Goal: Information Seeking & Learning: Understand process/instructions

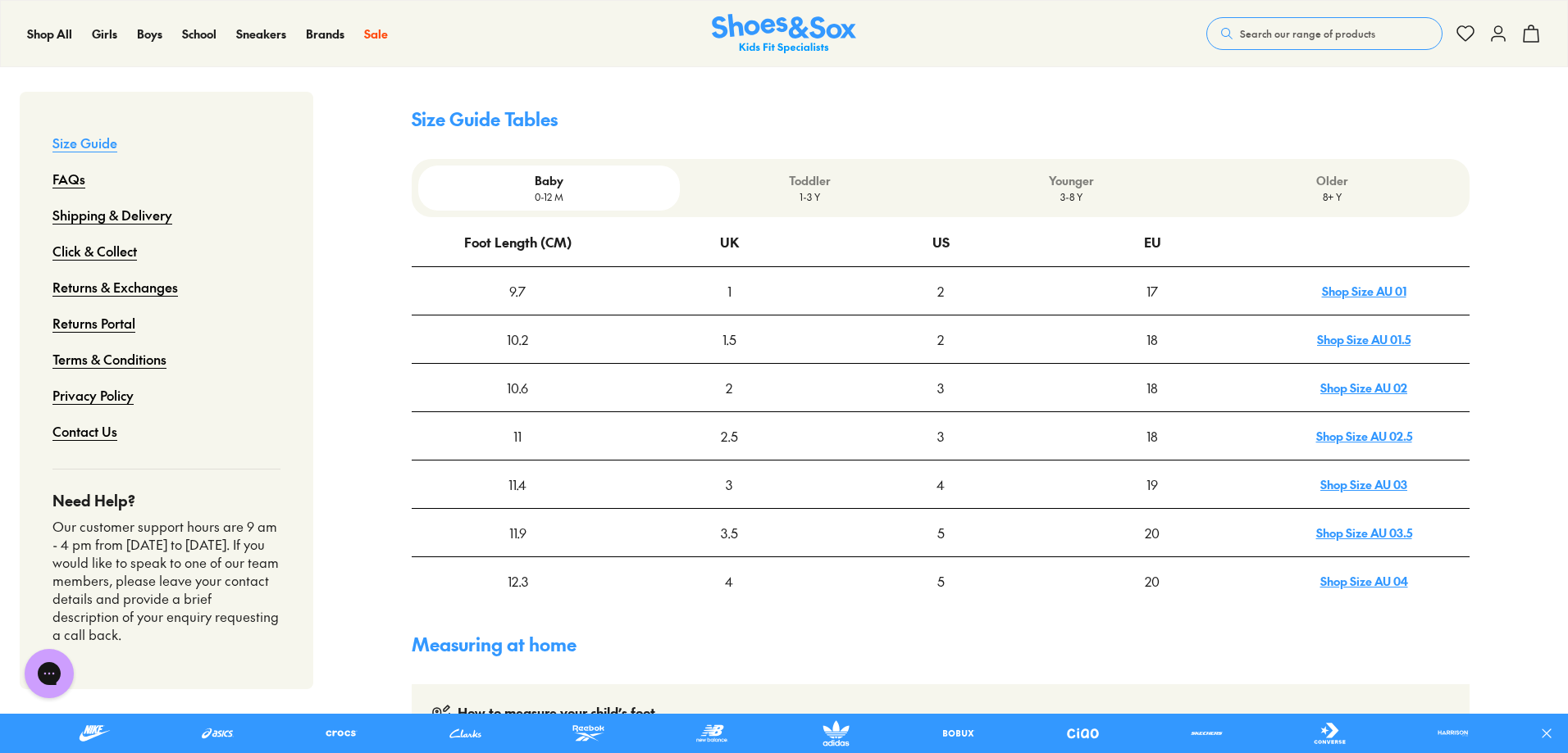
scroll to position [492, 0]
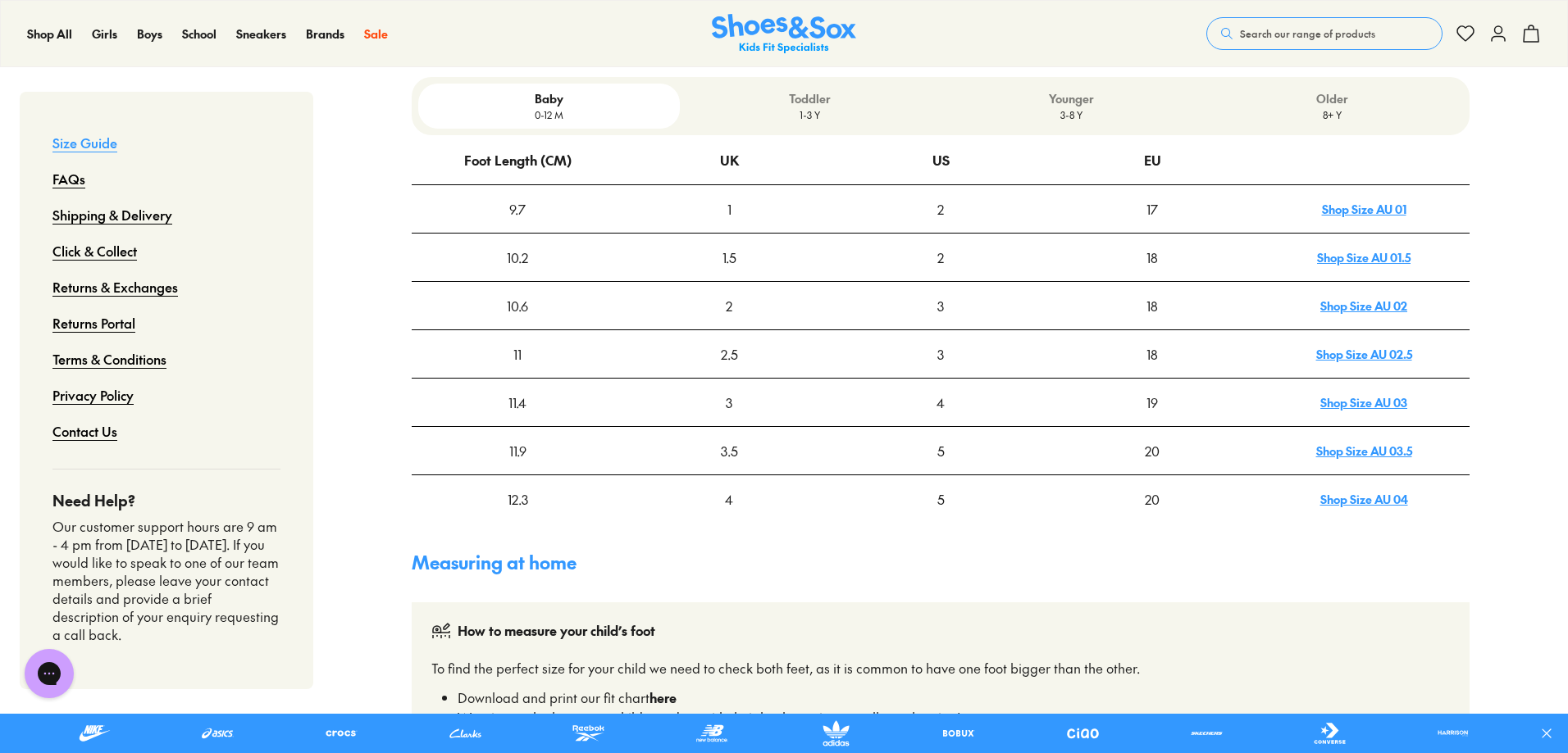
click at [1375, 499] on link "Shop Size AU 04" at bounding box center [1364, 498] width 88 height 16
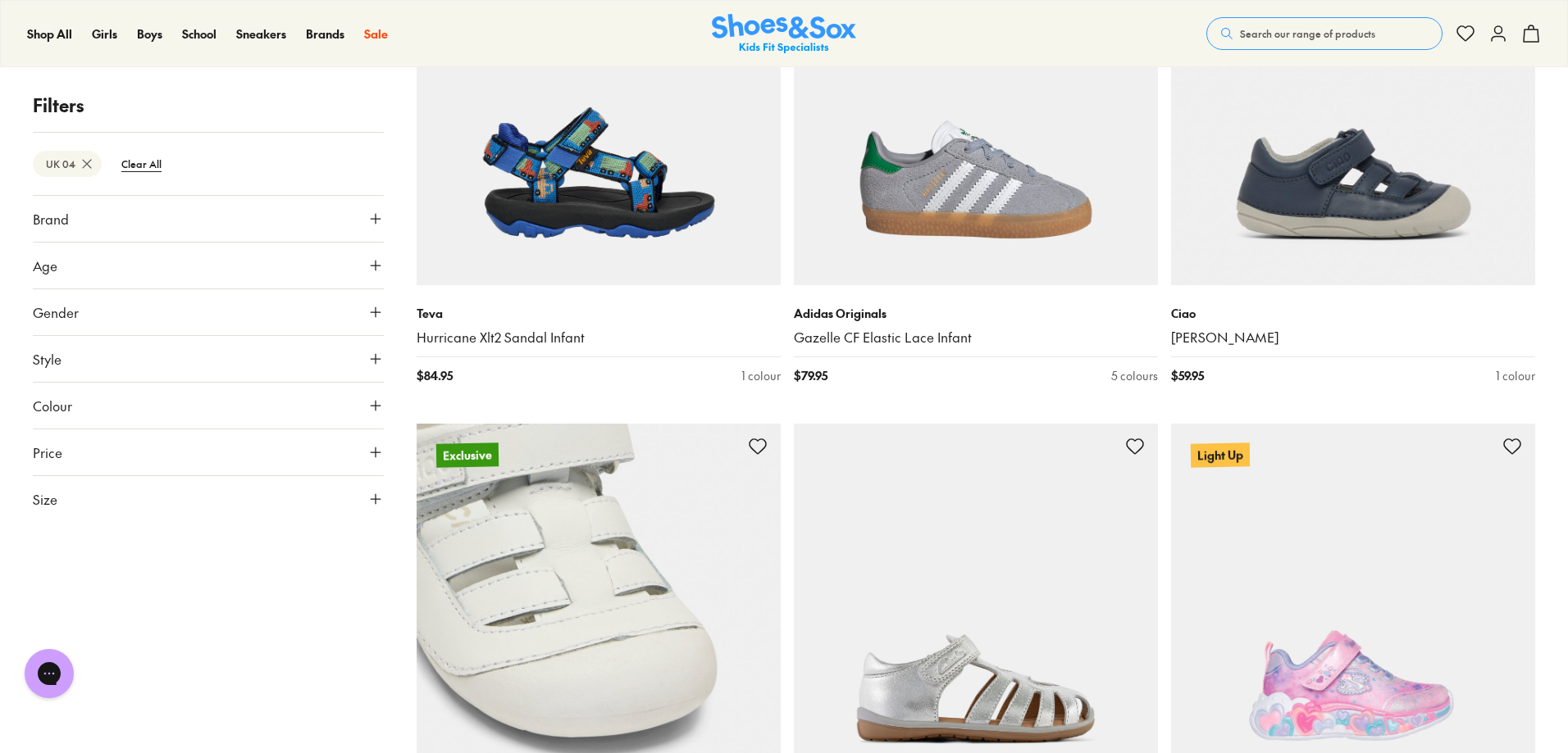
scroll to position [164, 0]
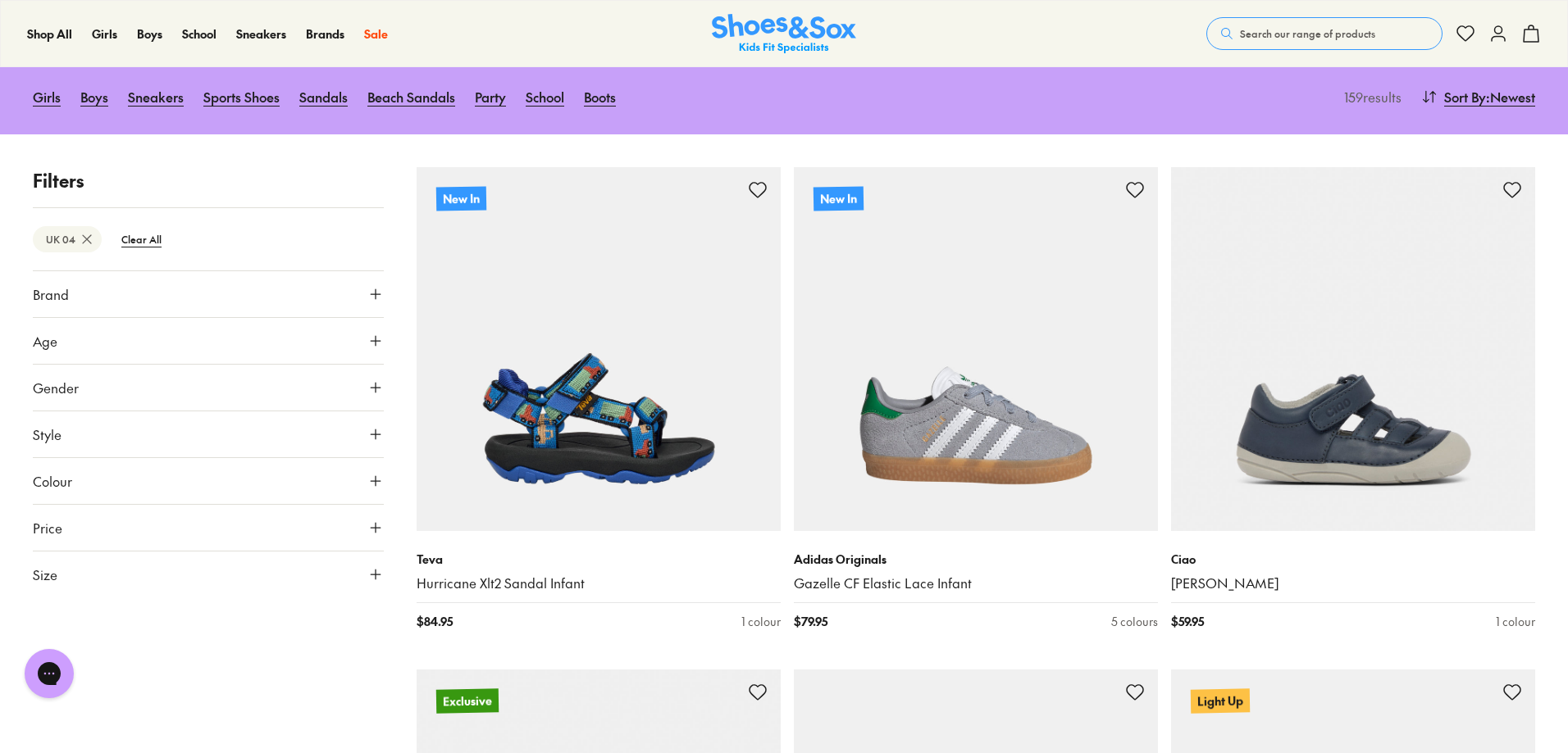
click at [171, 571] on button "Size" at bounding box center [209, 575] width 351 height 46
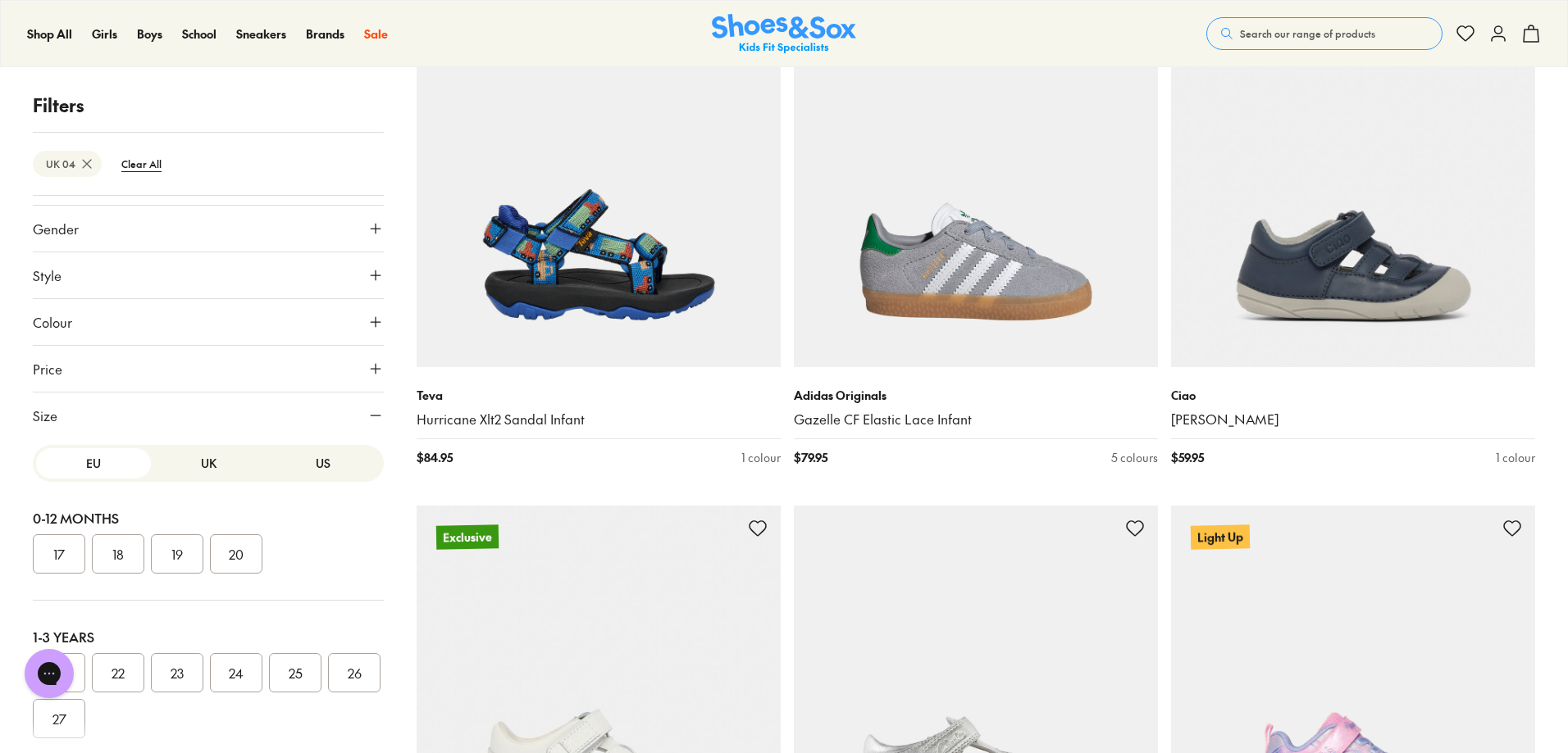
scroll to position [82, 0]
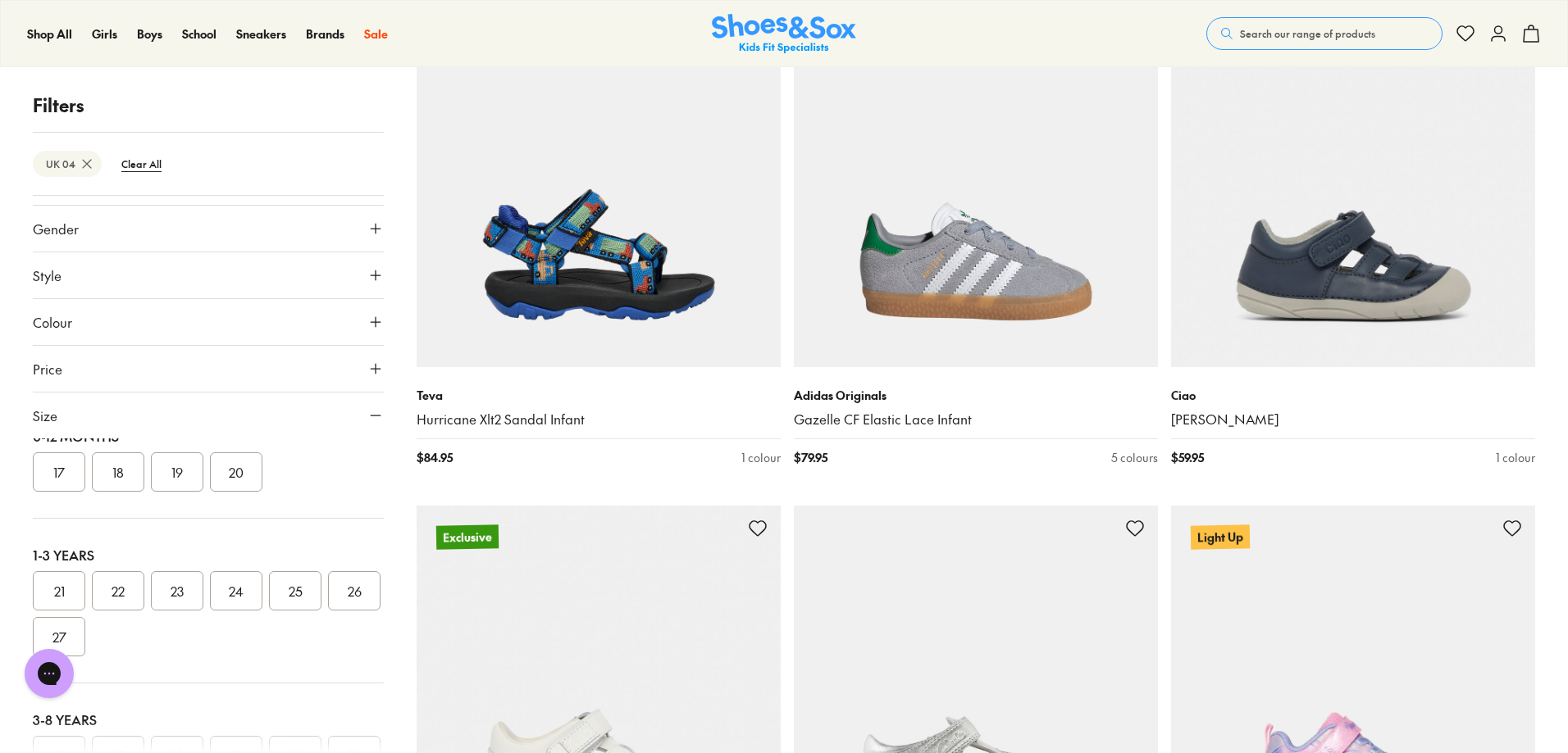
click at [125, 594] on button "22" at bounding box center [118, 592] width 53 height 40
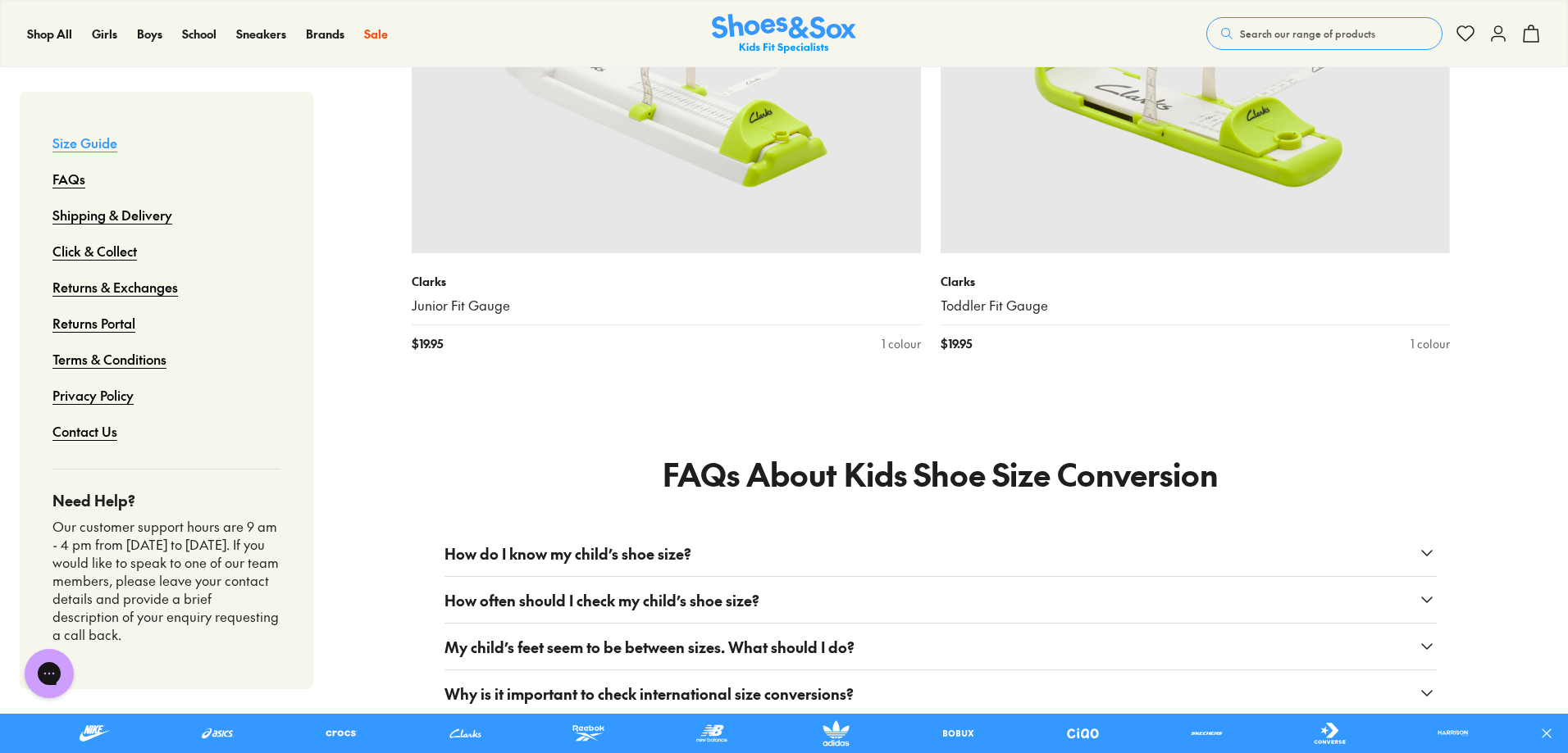
scroll to position [2132, 0]
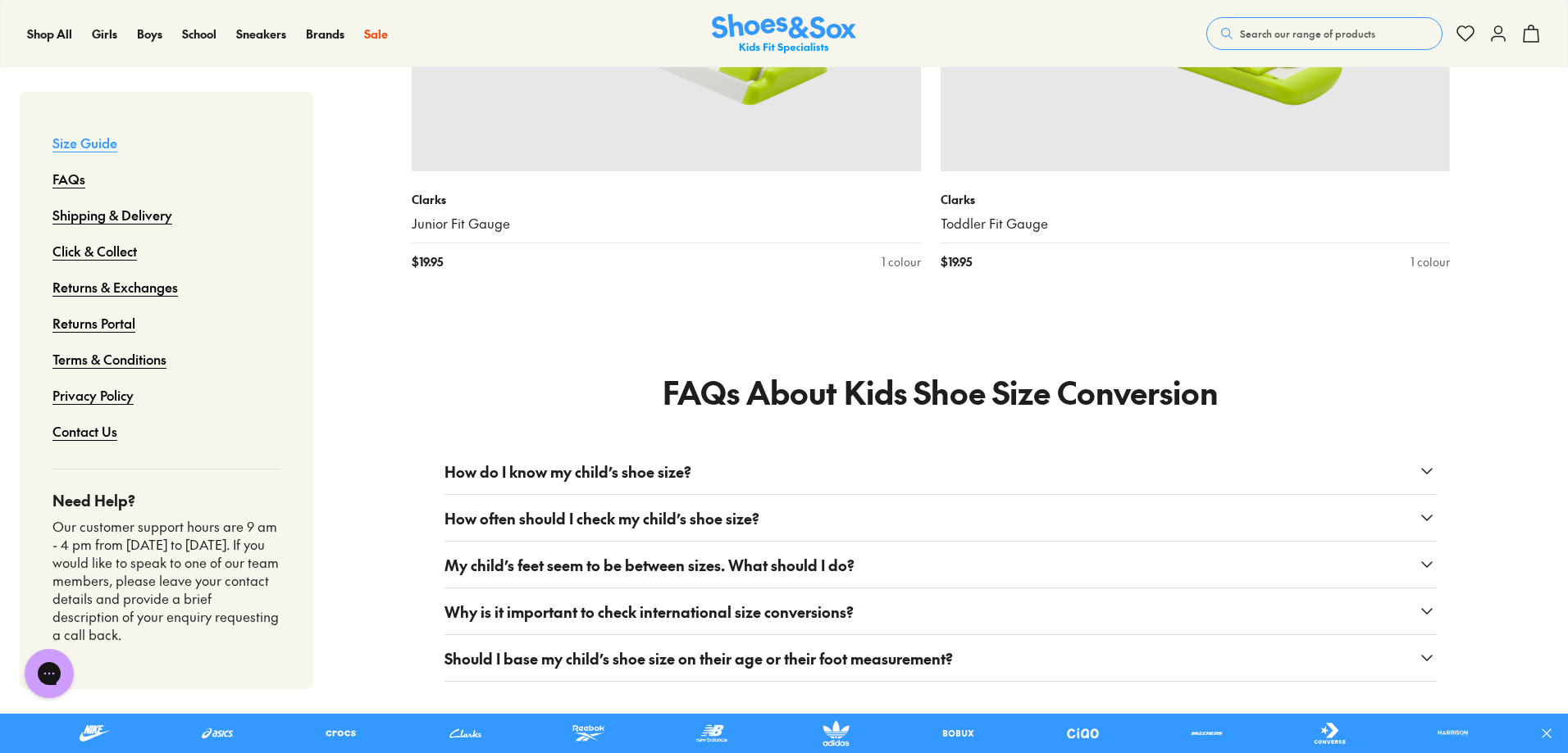
click at [1423, 461] on icon at bounding box center [1426, 471] width 20 height 20
